Goal: Navigation & Orientation: Find specific page/section

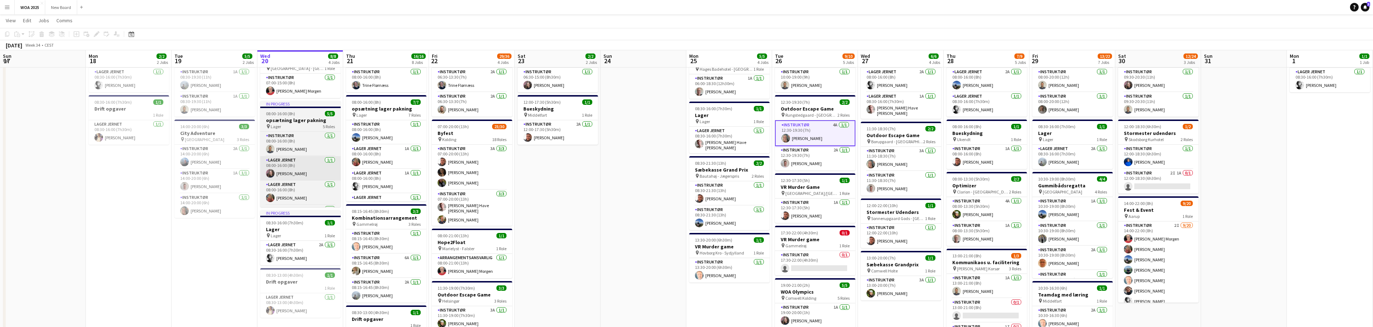
scroll to position [0, 169]
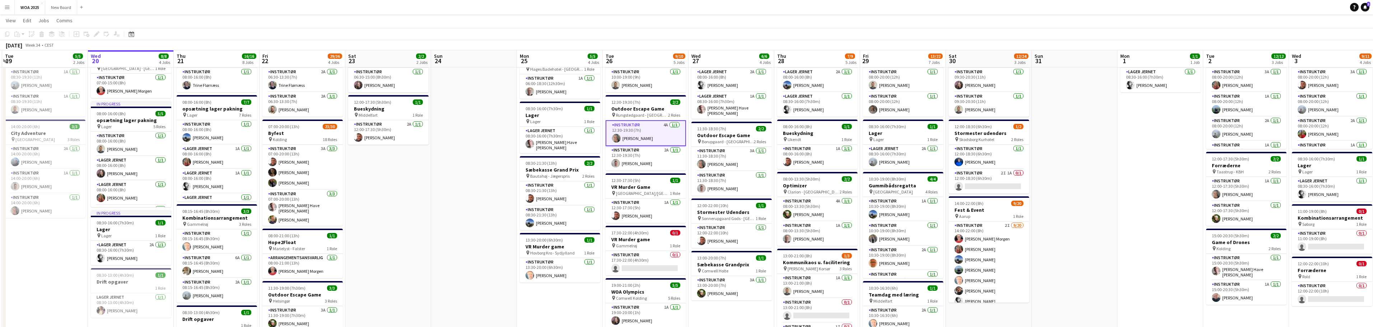
click at [5, 5] on app-icon "Menu" at bounding box center [7, 7] width 6 height 6
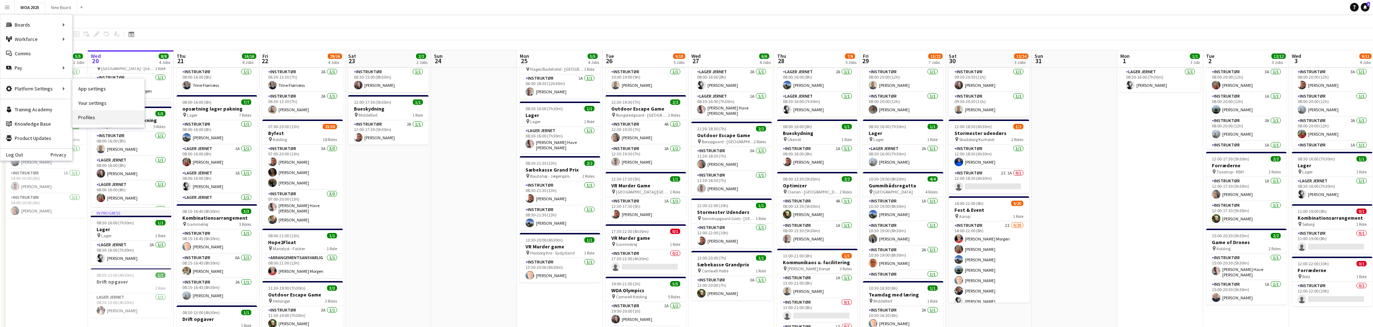
click at [102, 117] on link "Profiles" at bounding box center [109, 117] width 72 height 14
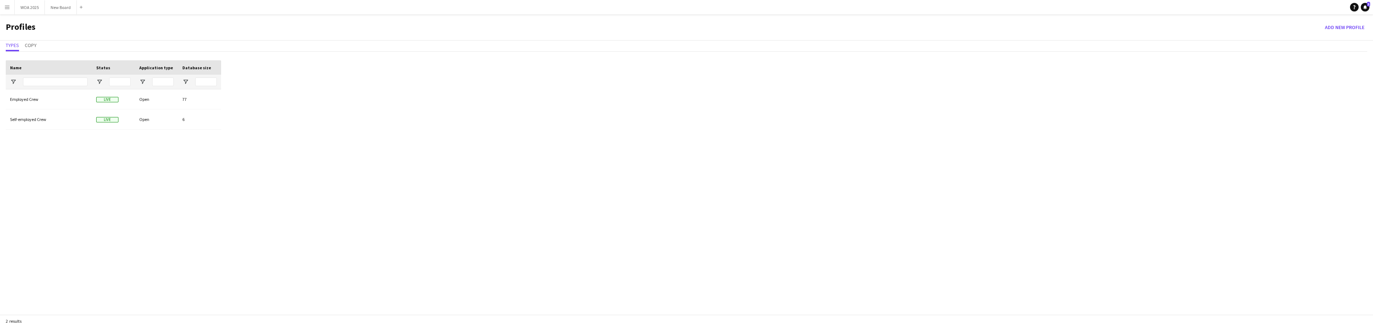
click at [7, 6] on app-icon "Menu" at bounding box center [7, 7] width 6 height 6
click at [92, 106] on link "Your settings" at bounding box center [109, 103] width 72 height 14
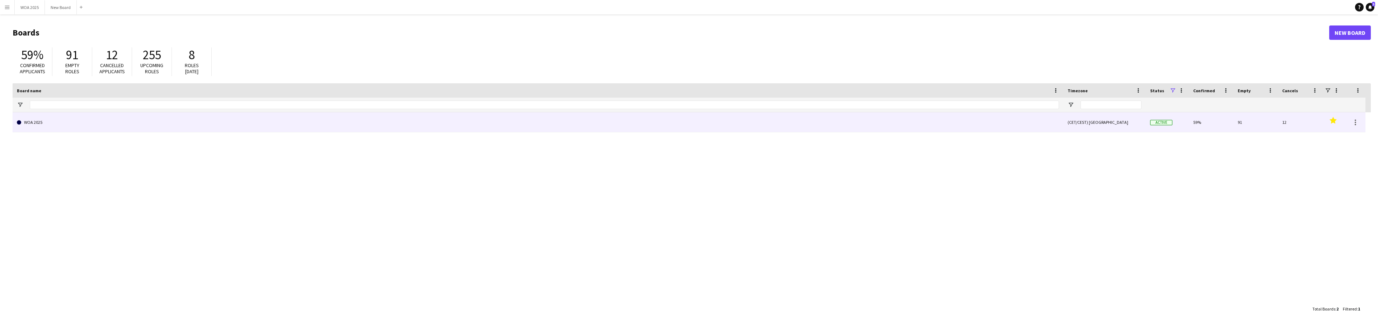
click at [74, 128] on link "WOA 2025" at bounding box center [538, 122] width 1042 height 20
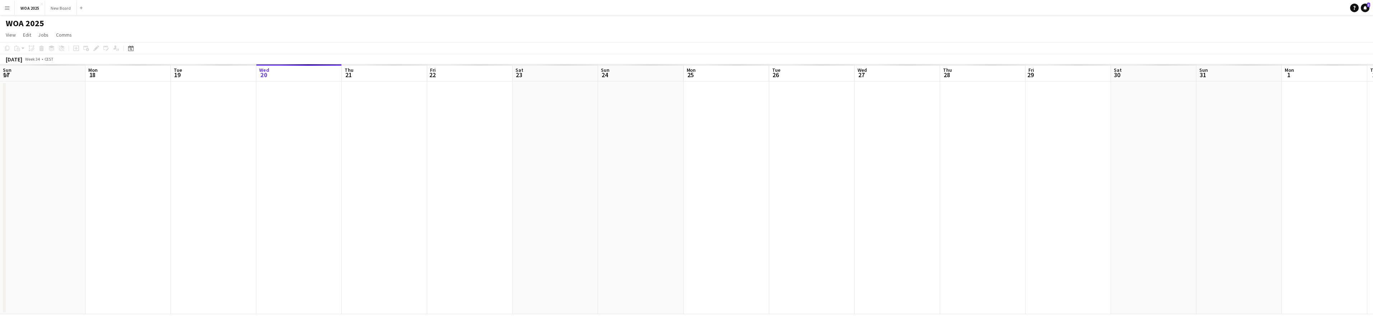
scroll to position [0, 172]
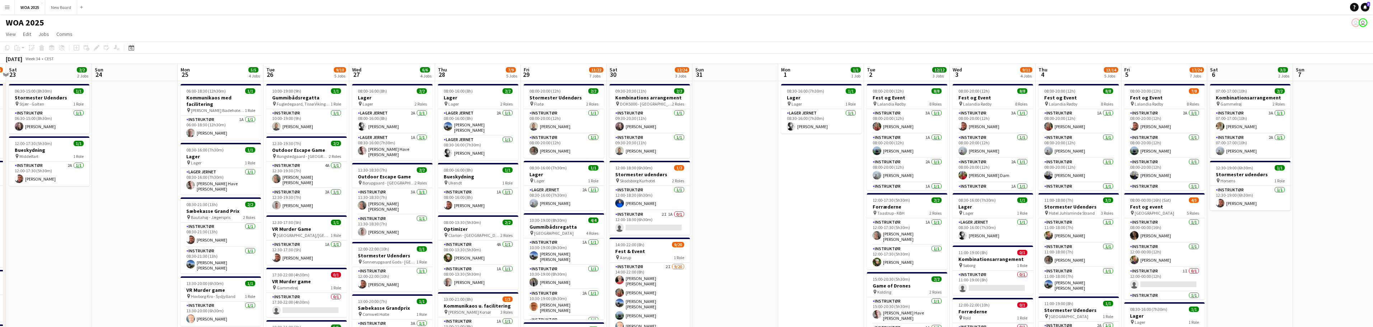
drag, startPoint x: 1166, startPoint y: 208, endPoint x: 827, endPoint y: 230, distance: 339.9
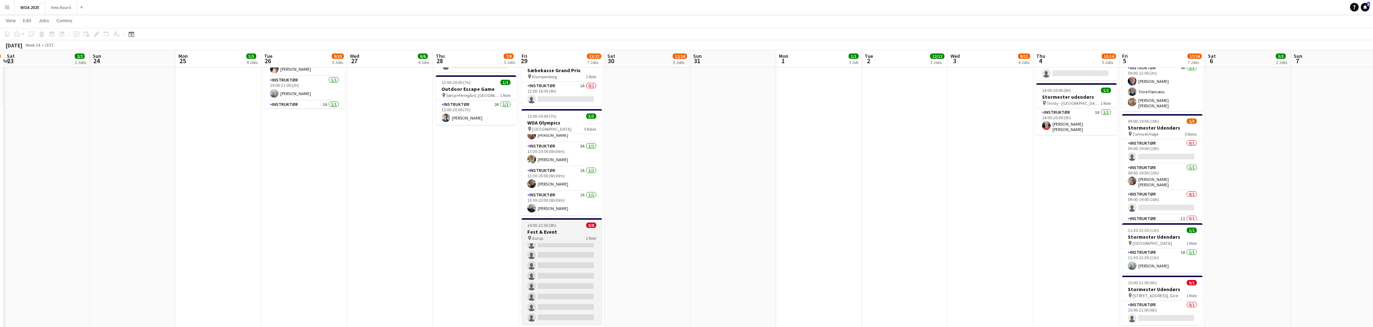
scroll to position [0, 0]
click at [575, 277] on app-card-role "Instruktør 2I 0/8 14:00-22:00 (8h) single-neutral-actions single-neutral-action…" at bounding box center [562, 291] width 80 height 97
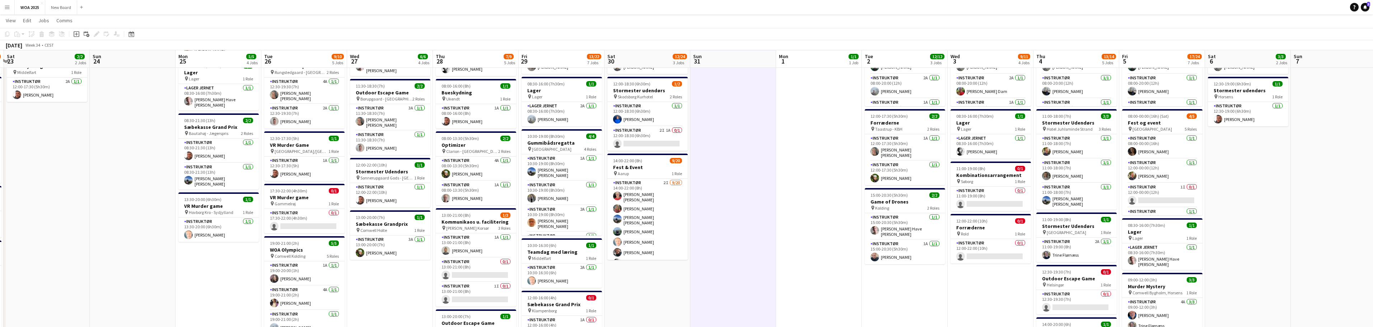
scroll to position [84, 0]
click at [1368, 11] on app-navbar "Menu Boards Boards Boards All jobs Status Workforce Workforce My Workforce Recr…" at bounding box center [686, 7] width 1373 height 14
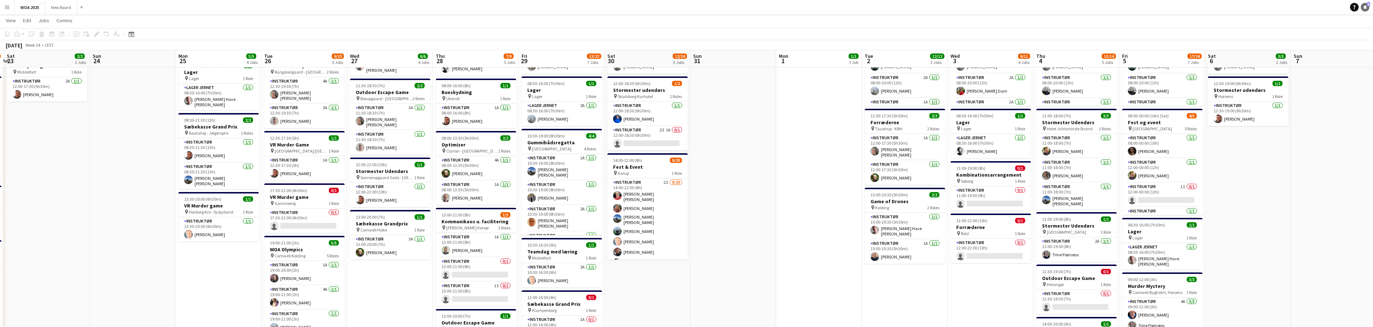
click at [1366, 9] on icon "Notifications" at bounding box center [1365, 7] width 4 height 4
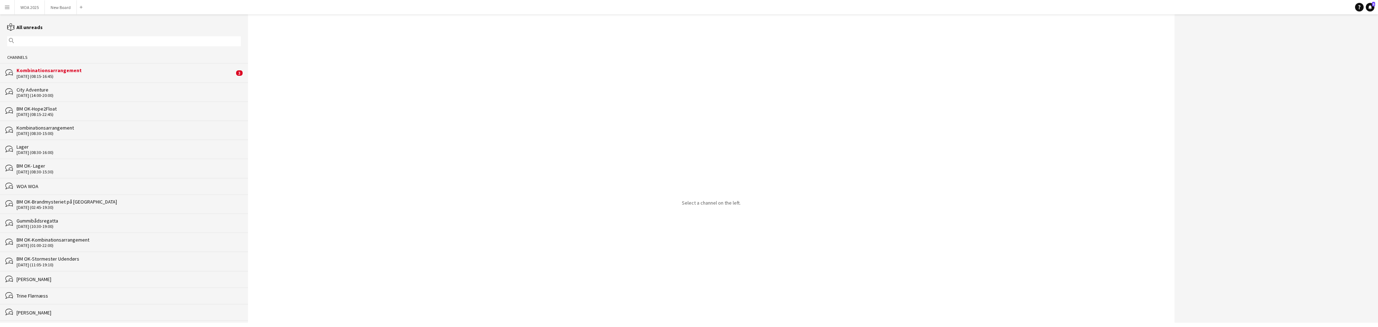
click at [148, 82] on div "bubbles Kombinationsarrangement [DATE] (08:15-16:45) 3" at bounding box center [124, 72] width 248 height 19
